Goal: Information Seeking & Learning: Learn about a topic

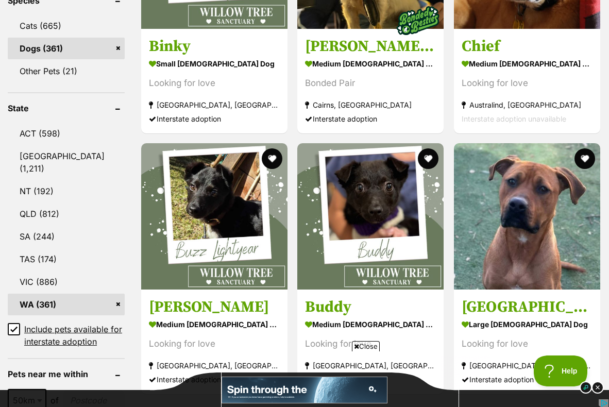
scroll to position [471, 0]
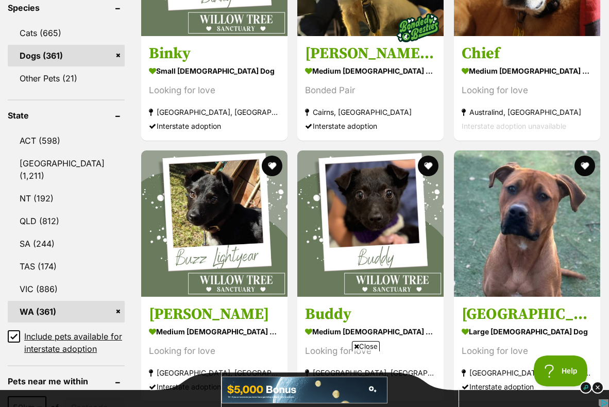
click at [14, 333] on icon at bounding box center [13, 336] width 7 height 7
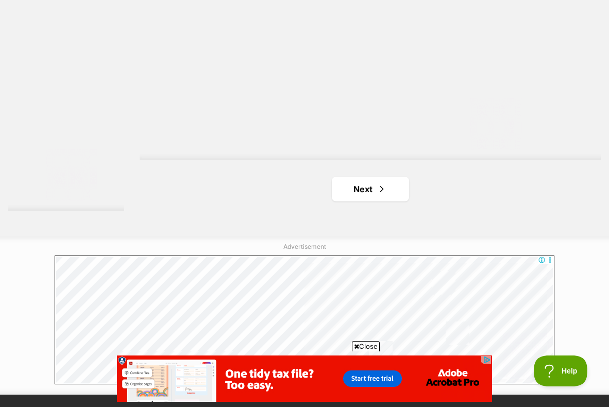
scroll to position [2418, 0]
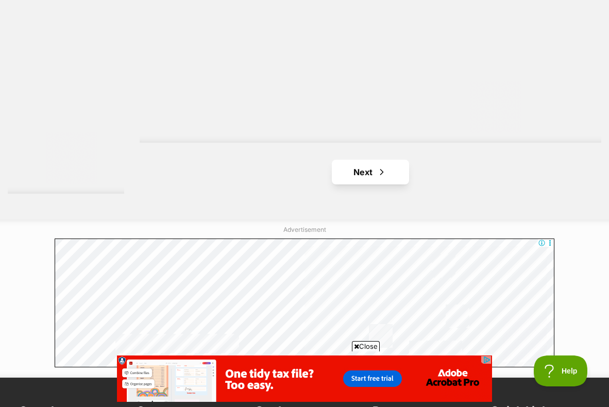
click at [342, 184] on link "Next" at bounding box center [370, 172] width 77 height 25
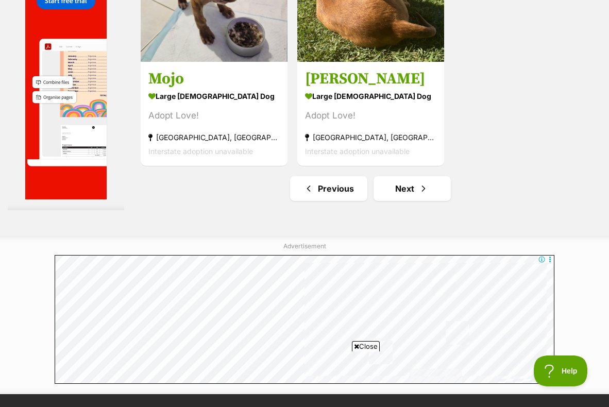
scroll to position [2404, 0]
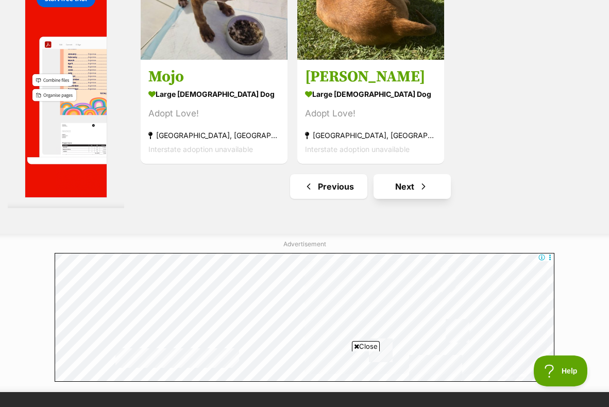
click at [380, 199] on link "Next" at bounding box center [411, 186] width 77 height 25
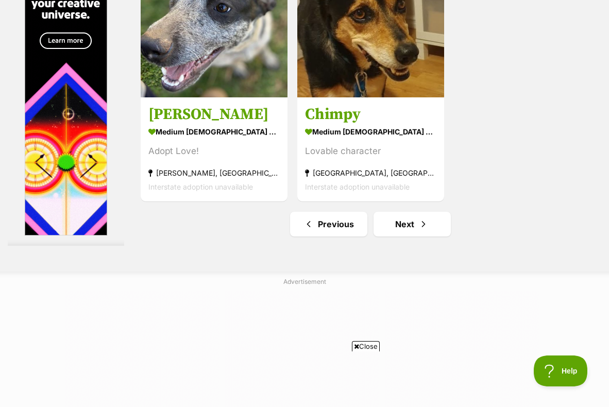
scroll to position [2469, 0]
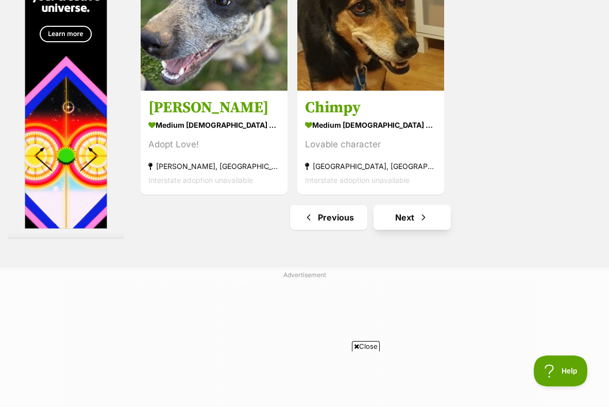
click at [381, 230] on link "Next" at bounding box center [411, 217] width 77 height 25
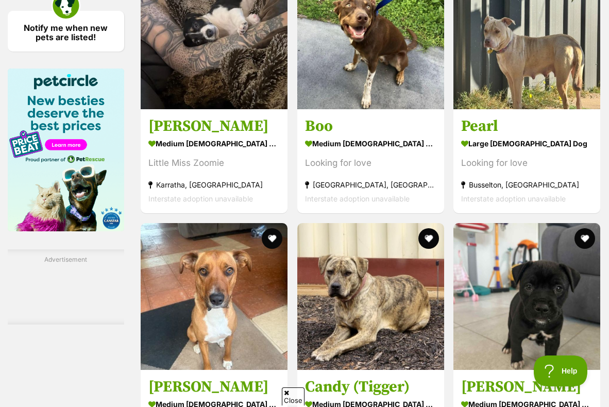
scroll to position [1613, 0]
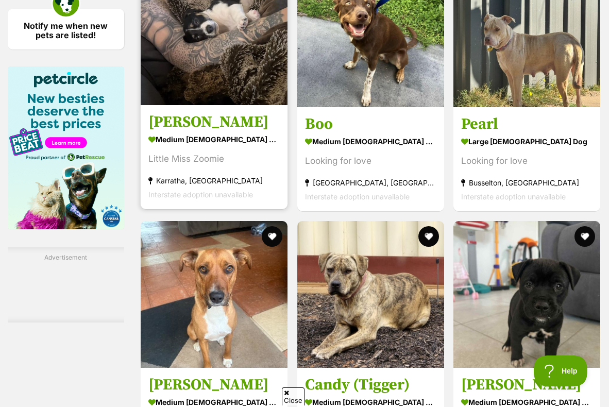
click at [225, 201] on section "medium female Dog Little Miss Zoomie Karratha, WA Interstate adoption unavailab…" at bounding box center [213, 167] width 131 height 70
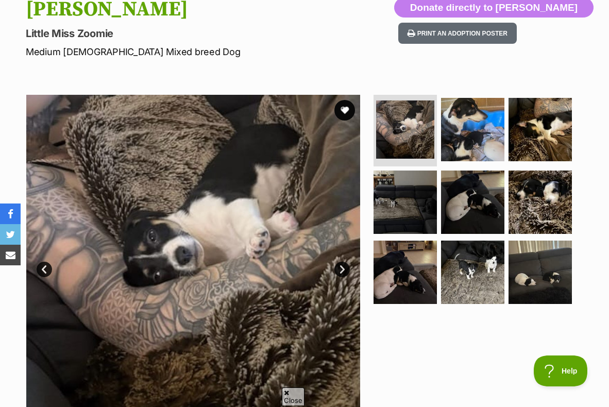
scroll to position [122, 0]
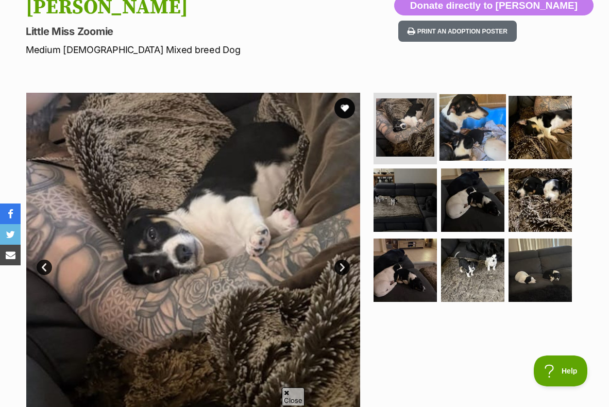
click at [441, 133] on img at bounding box center [472, 127] width 66 height 66
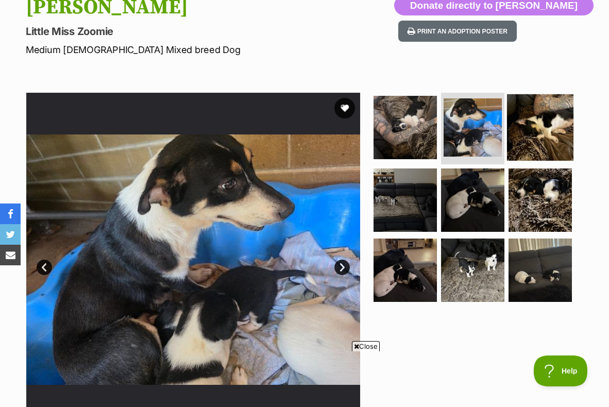
scroll to position [0, 0]
click at [507, 118] on img at bounding box center [540, 127] width 66 height 66
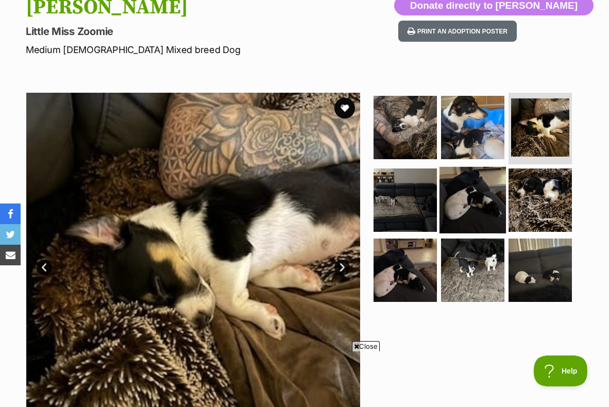
click at [442, 193] on img at bounding box center [472, 200] width 66 height 66
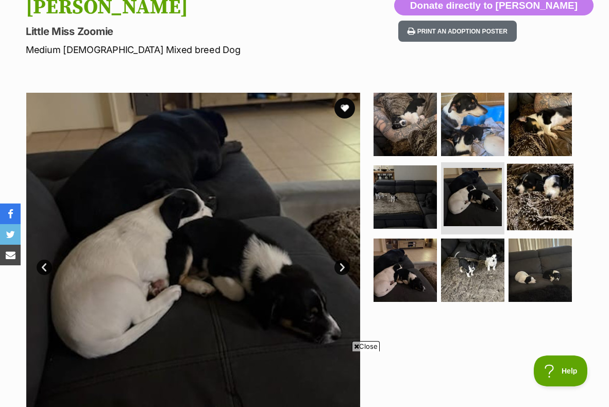
click at [519, 192] on img at bounding box center [540, 197] width 66 height 66
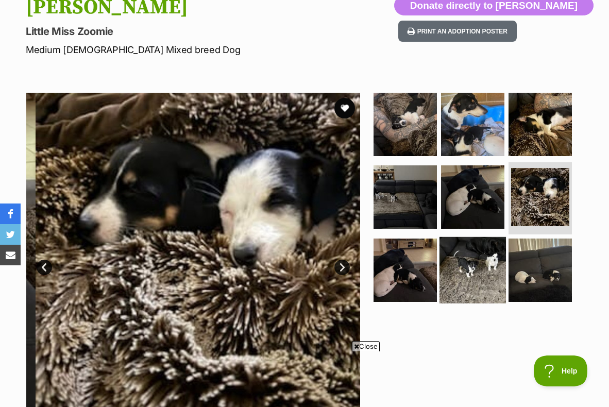
click at [451, 258] on img at bounding box center [472, 270] width 66 height 66
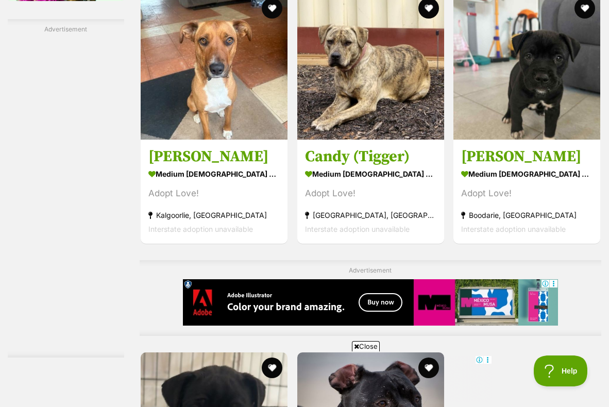
scroll to position [1850, 0]
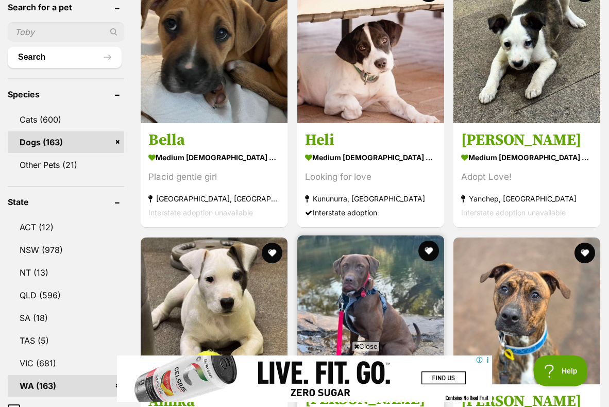
scroll to position [360, 0]
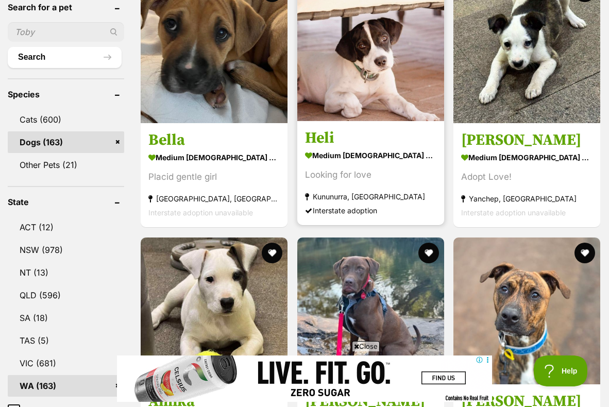
click at [364, 148] on h3 "Heli" at bounding box center [370, 139] width 131 height 20
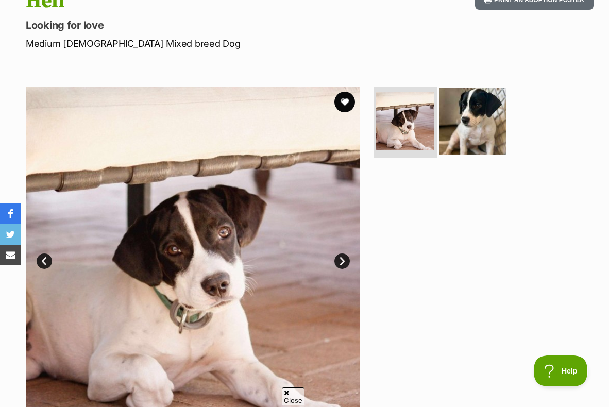
click at [487, 141] on img at bounding box center [472, 121] width 66 height 66
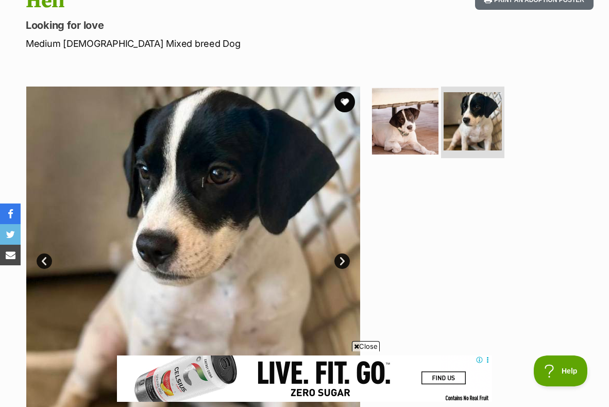
click at [418, 115] on img at bounding box center [405, 121] width 66 height 66
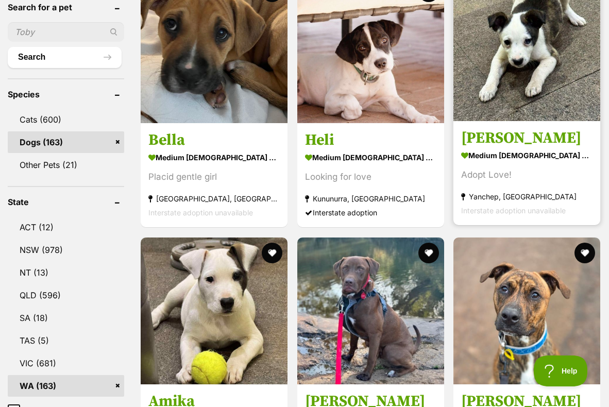
click at [481, 74] on img at bounding box center [526, 47] width 147 height 147
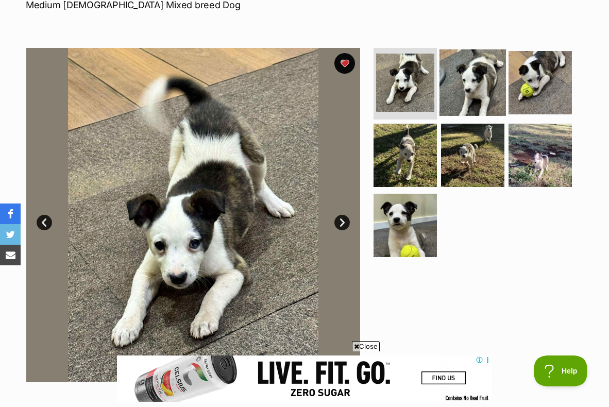
click at [464, 93] on img at bounding box center [472, 82] width 66 height 66
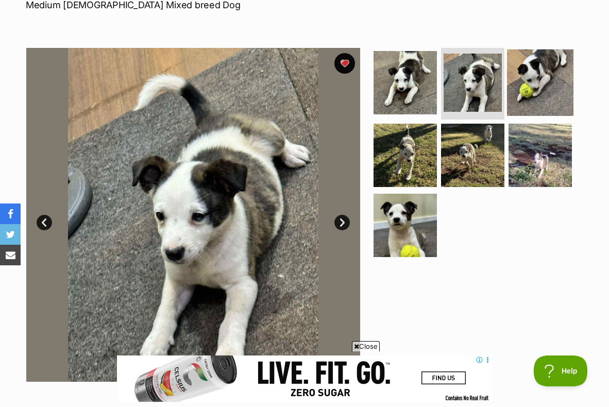
click at [520, 93] on img at bounding box center [540, 82] width 66 height 66
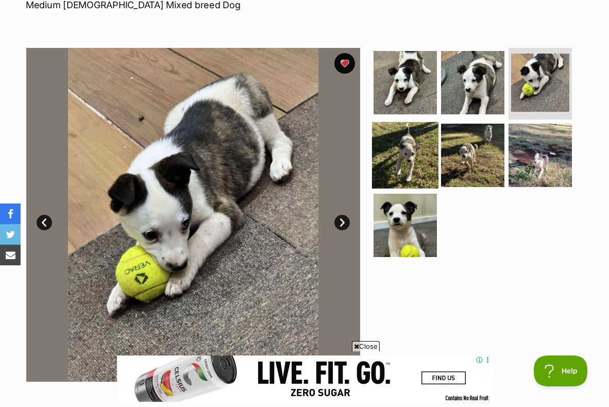
click at [427, 156] on img at bounding box center [405, 155] width 66 height 66
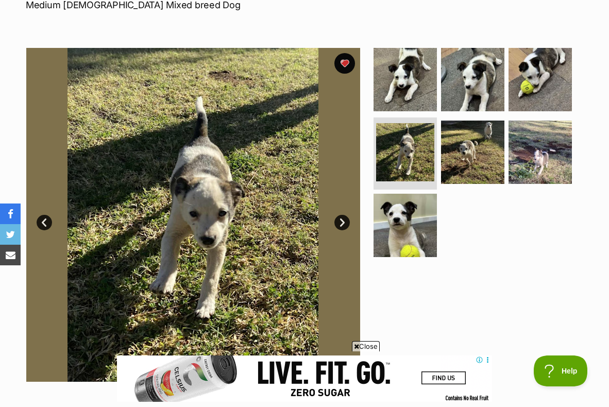
drag, startPoint x: 488, startPoint y: 159, endPoint x: 248, endPoint y: 149, distance: 240.2
click at [488, 159] on img at bounding box center [472, 151] width 63 height 63
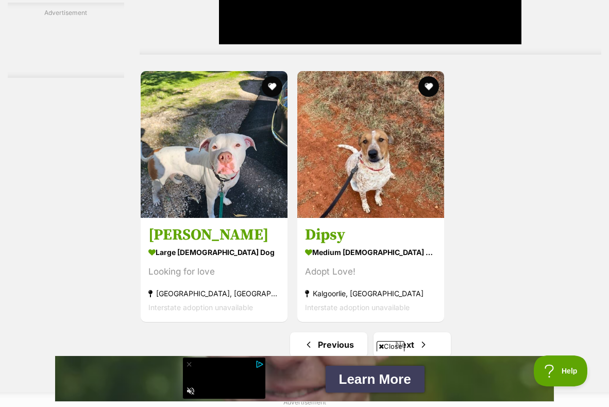
scroll to position [2373, 0]
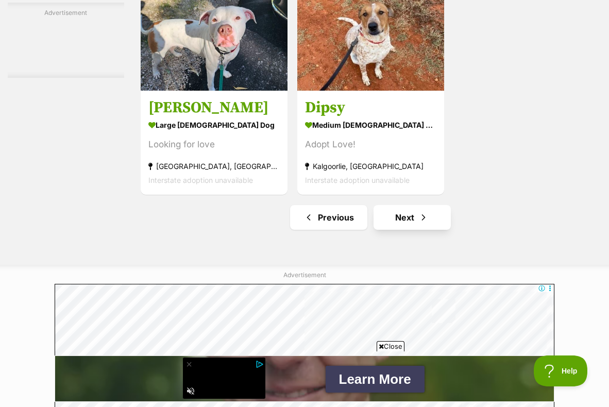
click at [401, 230] on link "Next" at bounding box center [411, 217] width 77 height 25
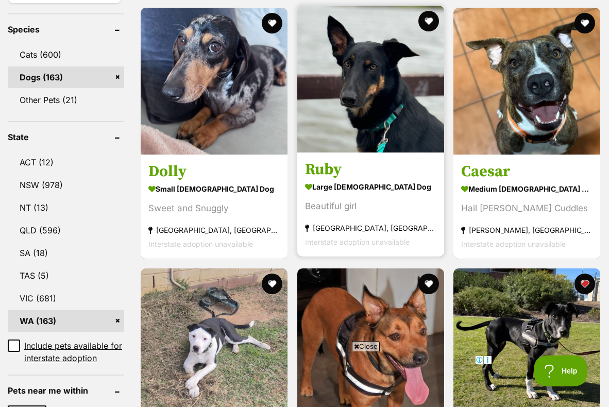
scroll to position [428, 0]
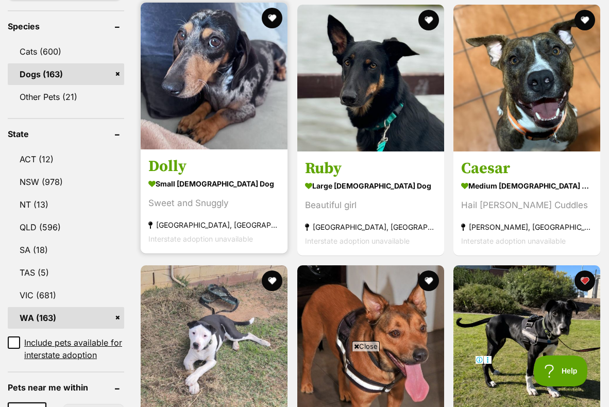
click at [188, 191] on strong "small female Dog" at bounding box center [213, 183] width 131 height 15
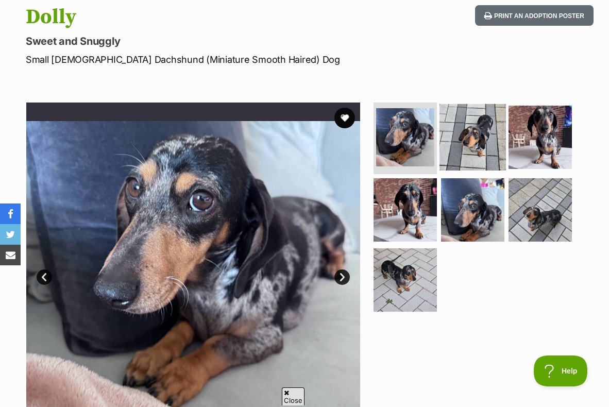
click at [449, 160] on img at bounding box center [472, 137] width 66 height 66
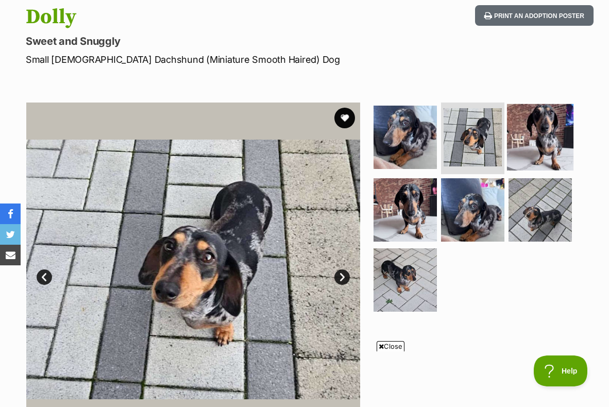
click at [531, 146] on img at bounding box center [540, 137] width 66 height 66
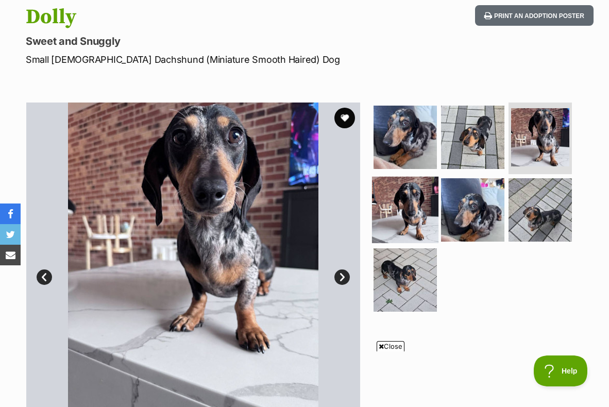
click at [415, 202] on img at bounding box center [405, 210] width 66 height 66
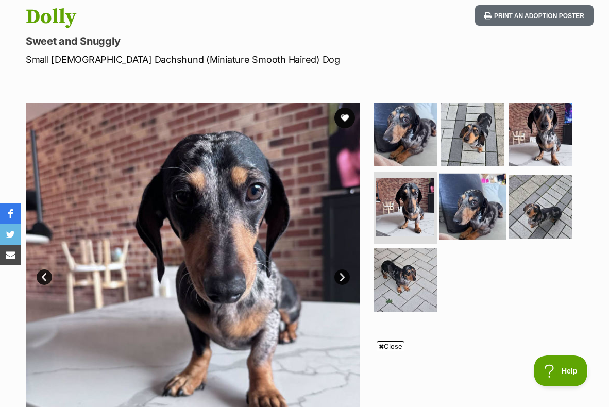
click at [471, 214] on img at bounding box center [472, 207] width 66 height 66
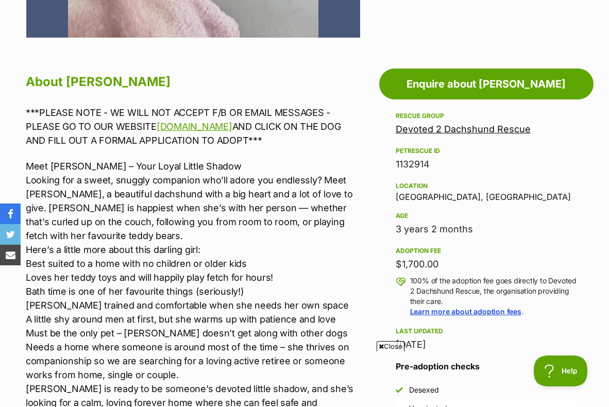
scroll to position [518, 0]
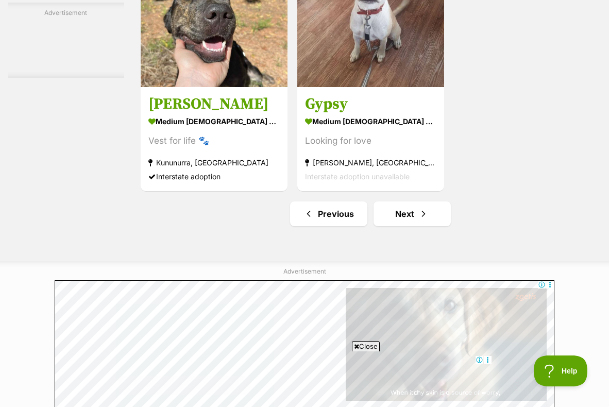
scroll to position [2350, 0]
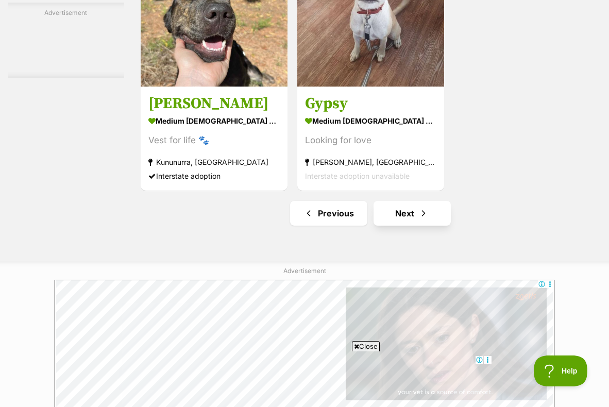
click at [382, 226] on link "Next" at bounding box center [411, 213] width 77 height 25
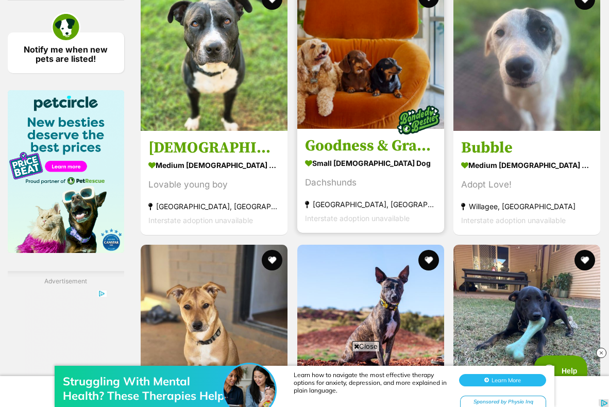
scroll to position [1592, 0]
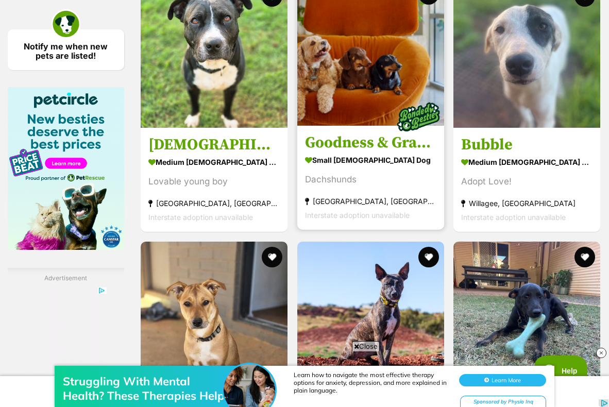
click at [372, 208] on strong "Brentwood, WA" at bounding box center [370, 201] width 131 height 14
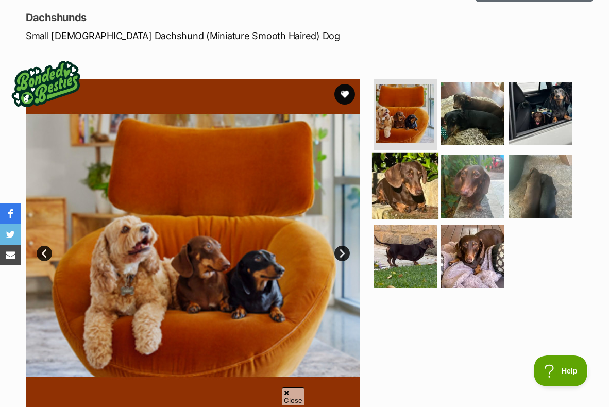
click at [411, 197] on img at bounding box center [405, 186] width 66 height 66
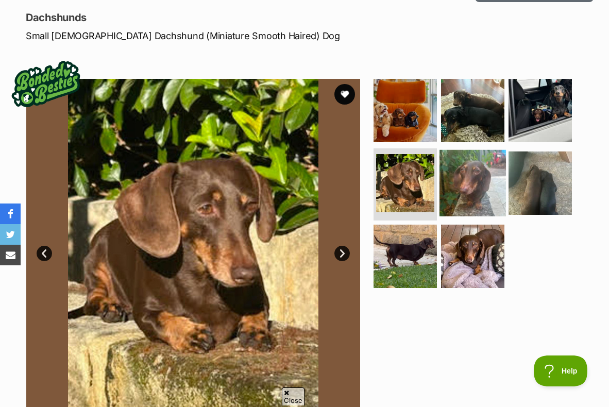
click at [456, 190] on img at bounding box center [472, 183] width 66 height 66
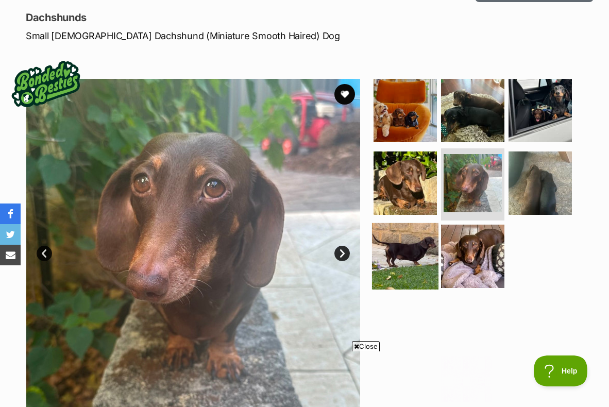
click at [425, 235] on img at bounding box center [405, 256] width 66 height 66
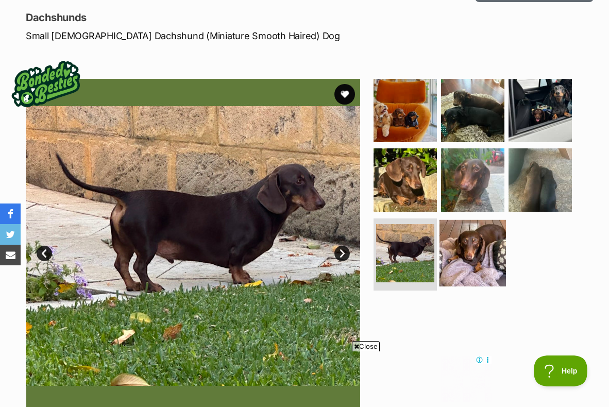
click at [461, 240] on img at bounding box center [472, 253] width 66 height 66
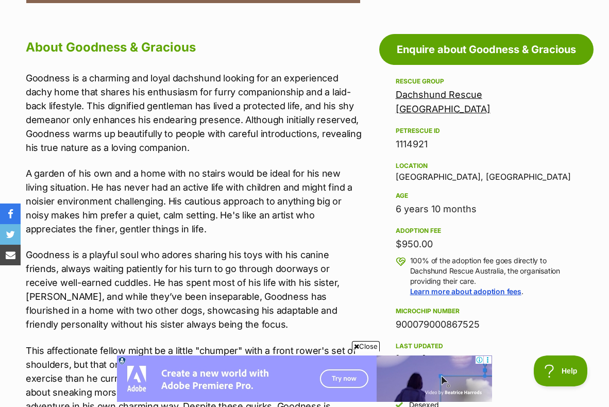
scroll to position [549, 0]
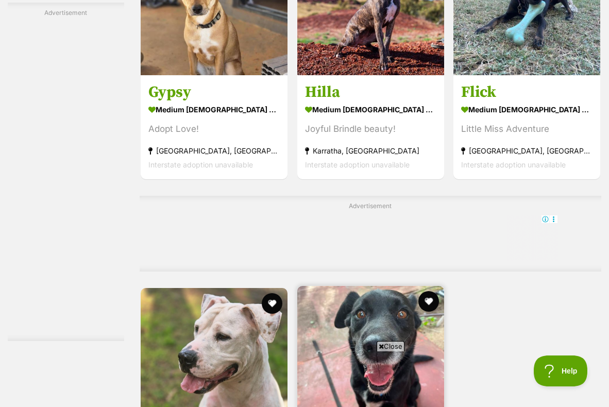
scroll to position [1909, 0]
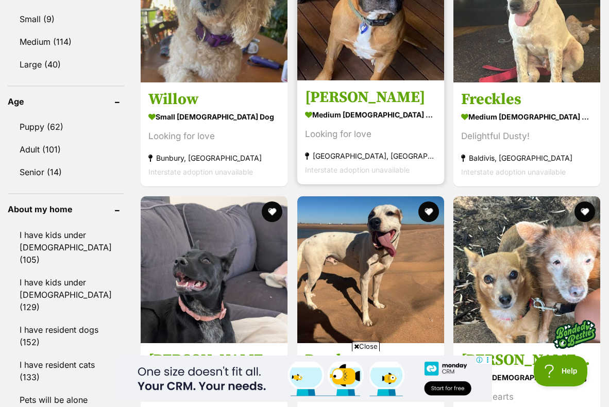
scroll to position [953, 0]
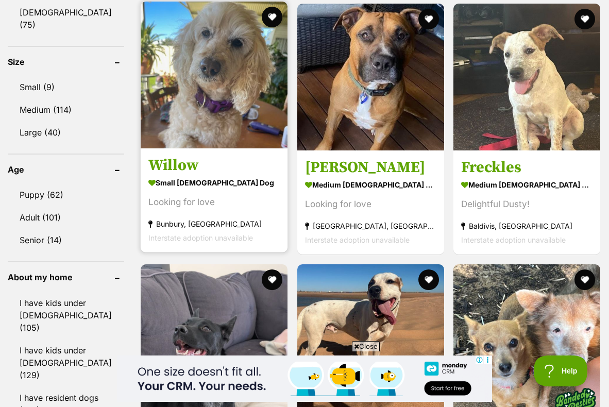
click at [229, 190] on strong "small [DEMOGRAPHIC_DATA] Dog" at bounding box center [213, 182] width 131 height 15
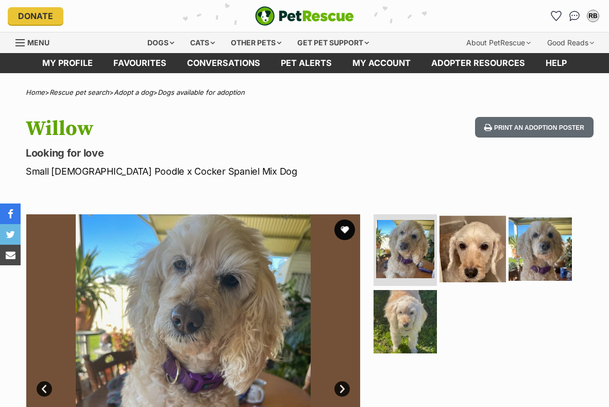
click at [454, 242] on img at bounding box center [472, 248] width 66 height 66
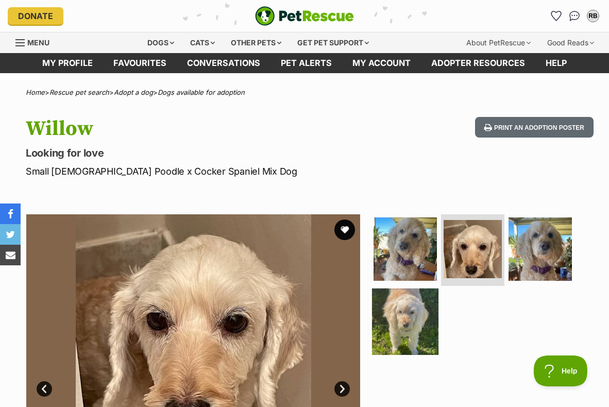
click at [425, 316] on img at bounding box center [405, 321] width 66 height 66
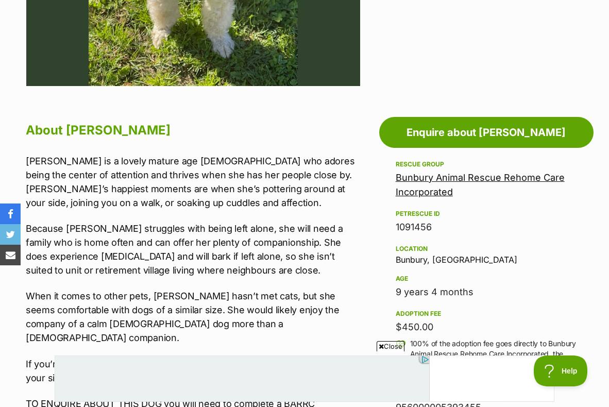
scroll to position [510, 0]
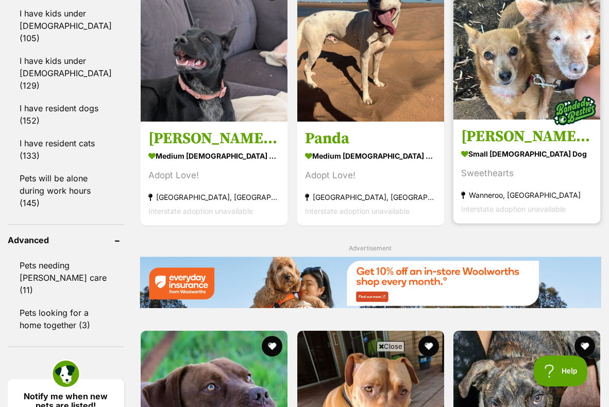
click at [500, 199] on section "small [DEMOGRAPHIC_DATA] Dog Sweethearts [GEOGRAPHIC_DATA], [GEOGRAPHIC_DATA] I…" at bounding box center [526, 181] width 131 height 70
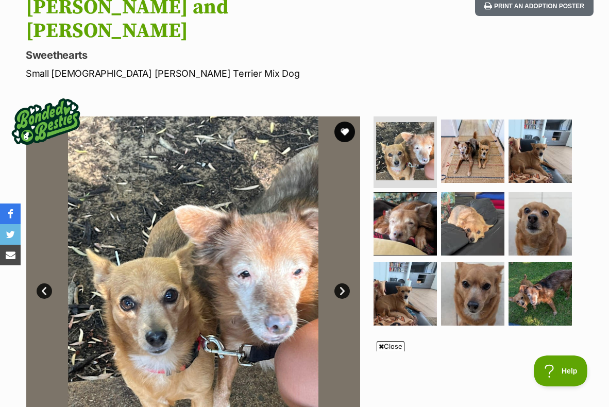
scroll to position [128, 0]
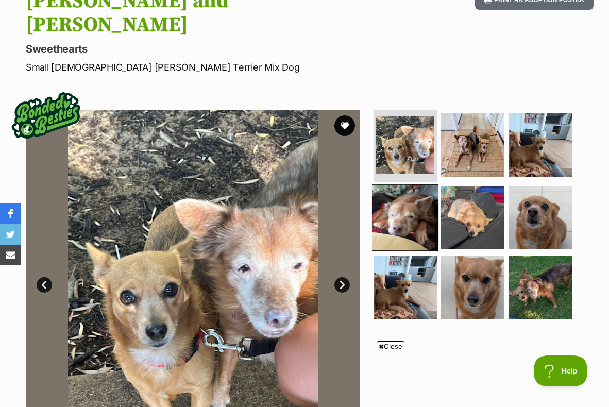
click at [430, 199] on img at bounding box center [405, 217] width 66 height 66
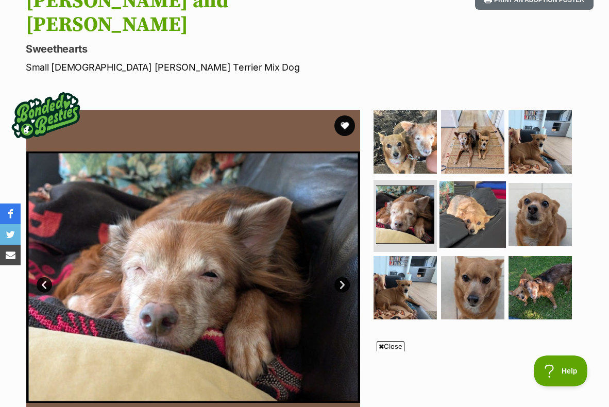
click at [479, 192] on img at bounding box center [472, 214] width 66 height 66
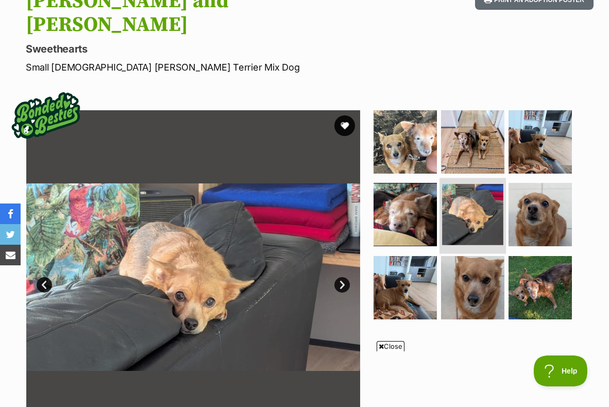
click at [502, 196] on li at bounding box center [472, 216] width 66 height 76
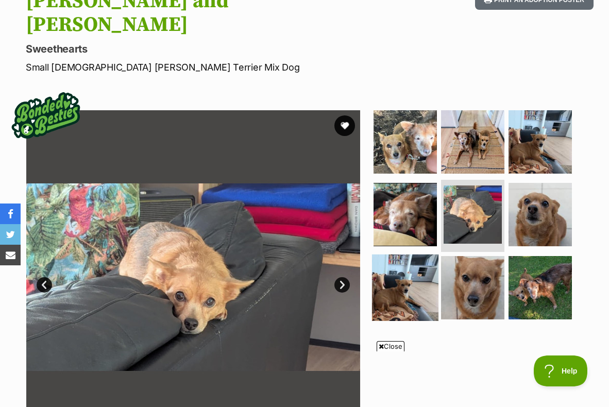
click at [407, 254] on img at bounding box center [405, 287] width 66 height 66
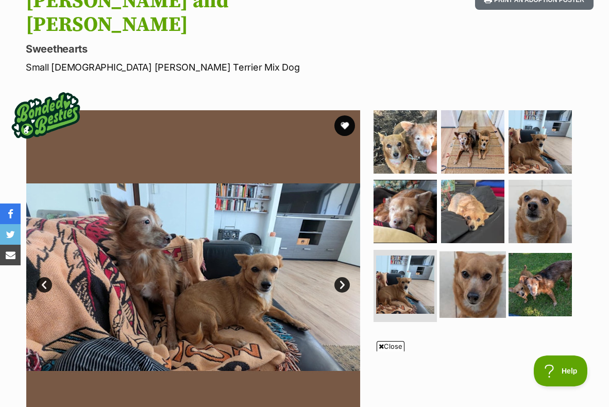
click at [458, 251] on img at bounding box center [472, 284] width 66 height 66
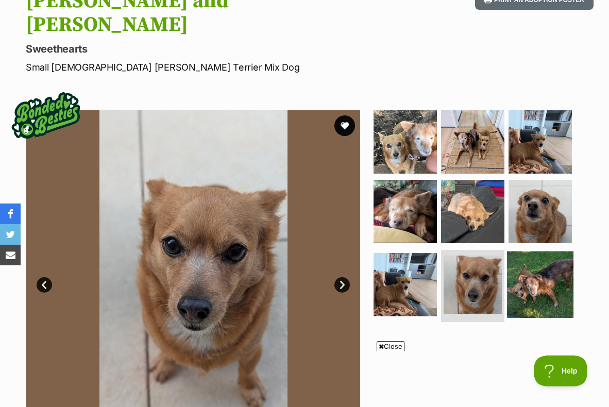
click at [518, 251] on img at bounding box center [540, 284] width 66 height 66
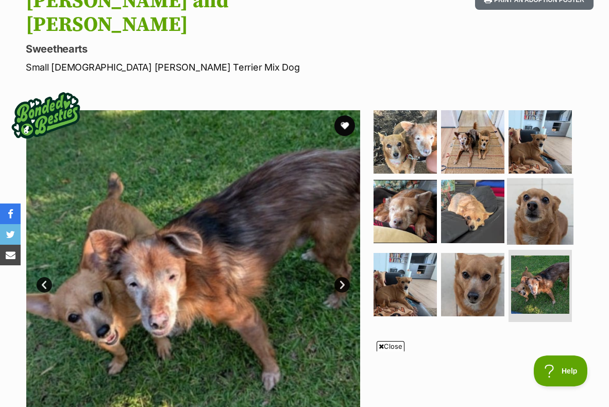
click at [541, 191] on img at bounding box center [540, 211] width 66 height 66
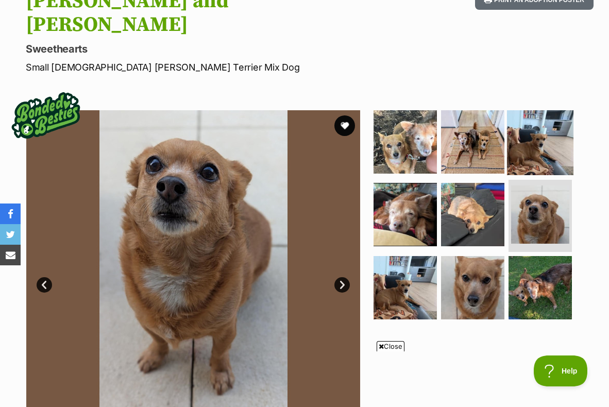
click at [538, 137] on img at bounding box center [540, 141] width 66 height 66
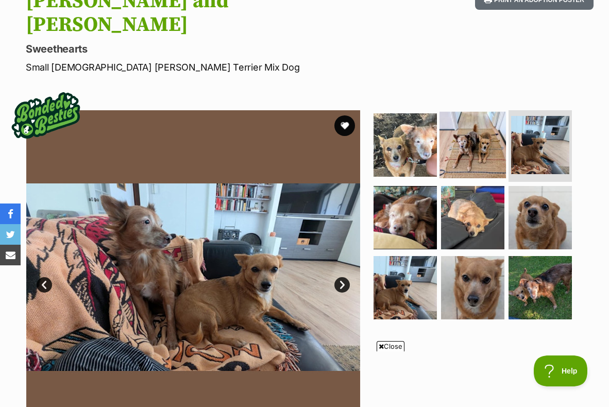
click at [493, 134] on img at bounding box center [472, 144] width 66 height 66
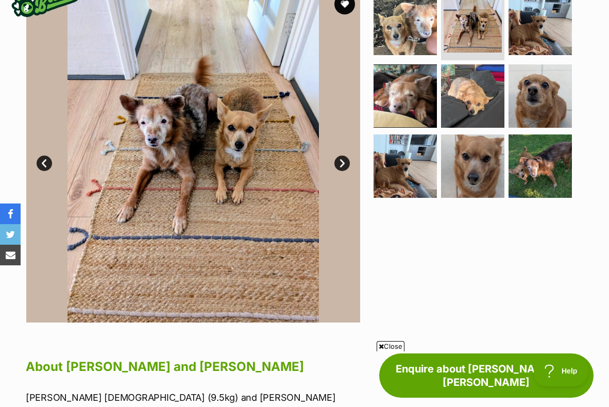
scroll to position [247, 0]
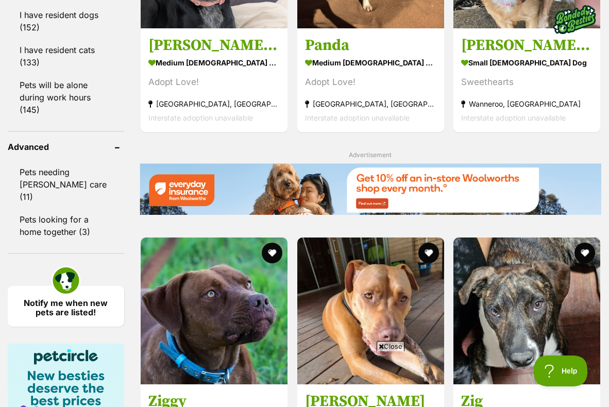
scroll to position [1364, 0]
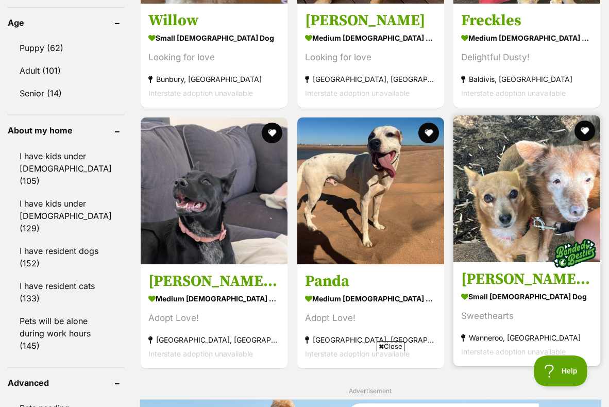
scroll to position [1102, 0]
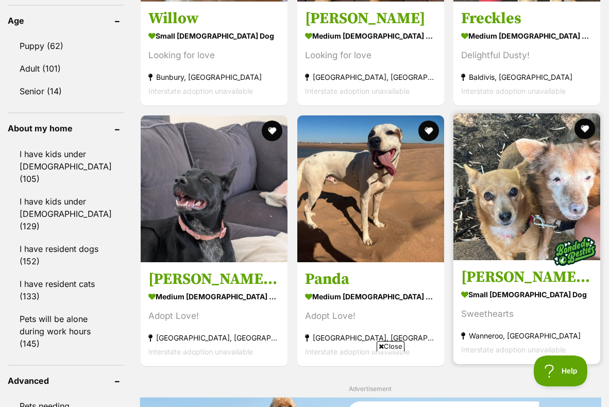
click at [515, 307] on div "Sweethearts" at bounding box center [526, 314] width 131 height 14
